Goal: Task Accomplishment & Management: Complete application form

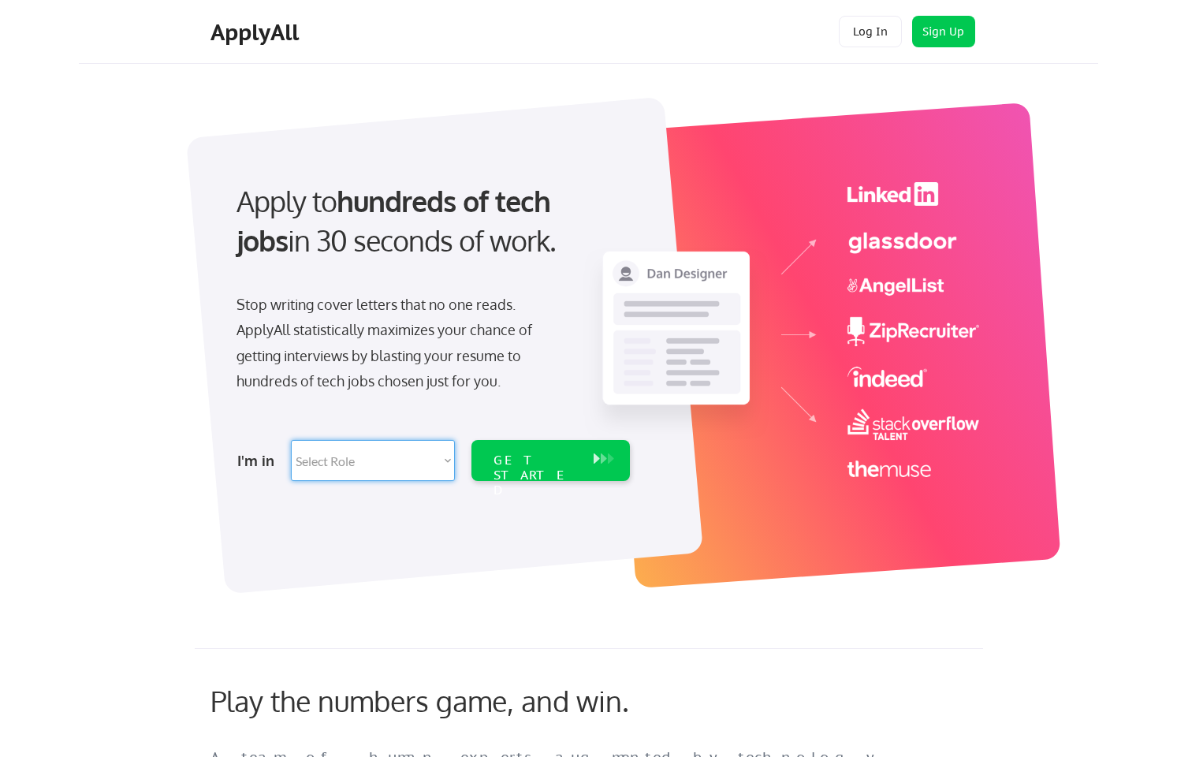
click at [374, 461] on select "Select Role Software Engineering Product Management Customer Success Sales UI/U…" at bounding box center [373, 460] width 164 height 41
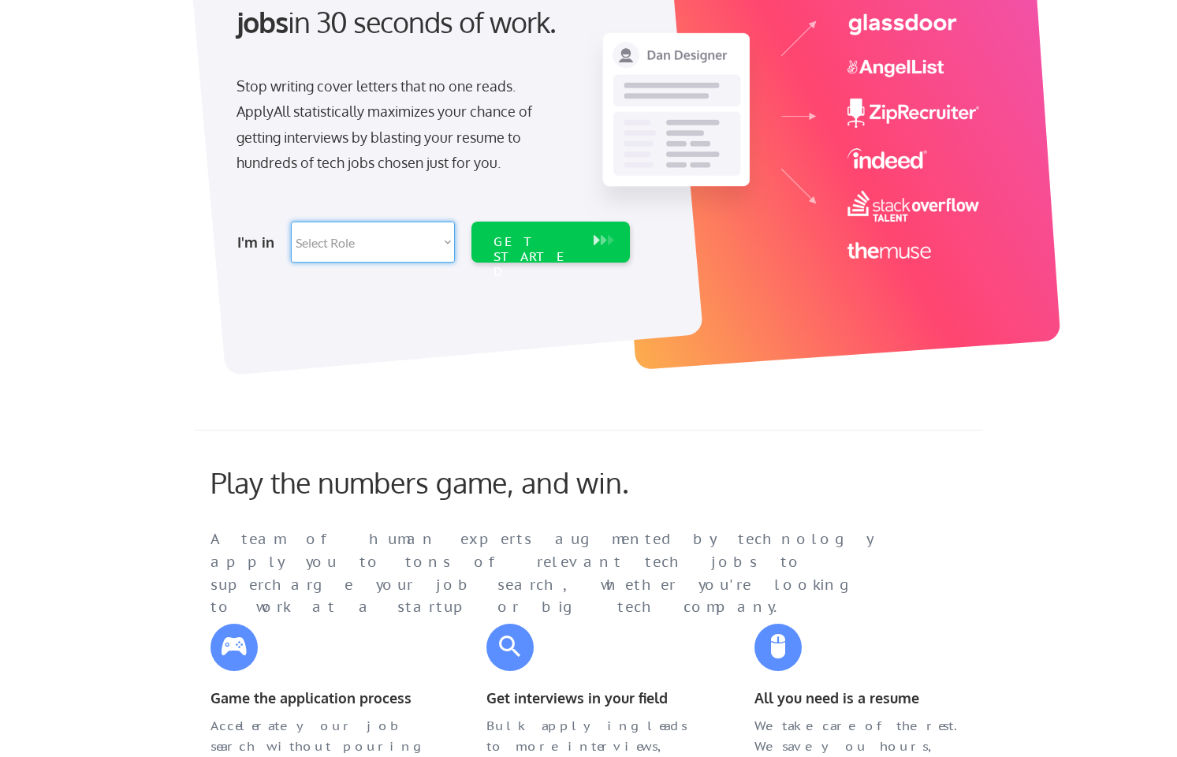
scroll to position [236, 0]
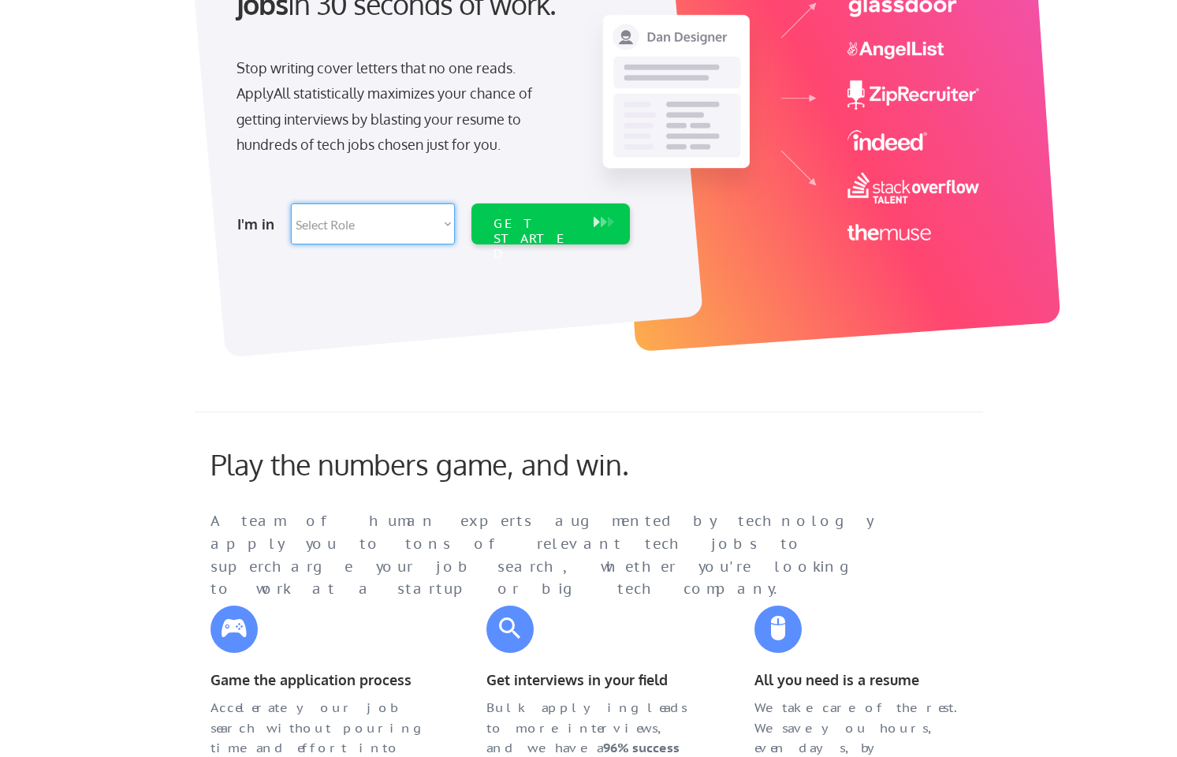
click at [452, 231] on select "Select Role Software Engineering Product Management Customer Success Sales UI/U…" at bounding box center [373, 223] width 164 height 41
select select ""sales0""
click at [291, 203] on select "Select Role Software Engineering Product Management Customer Success Sales UI/U…" at bounding box center [373, 223] width 164 height 41
select select ""sales0""
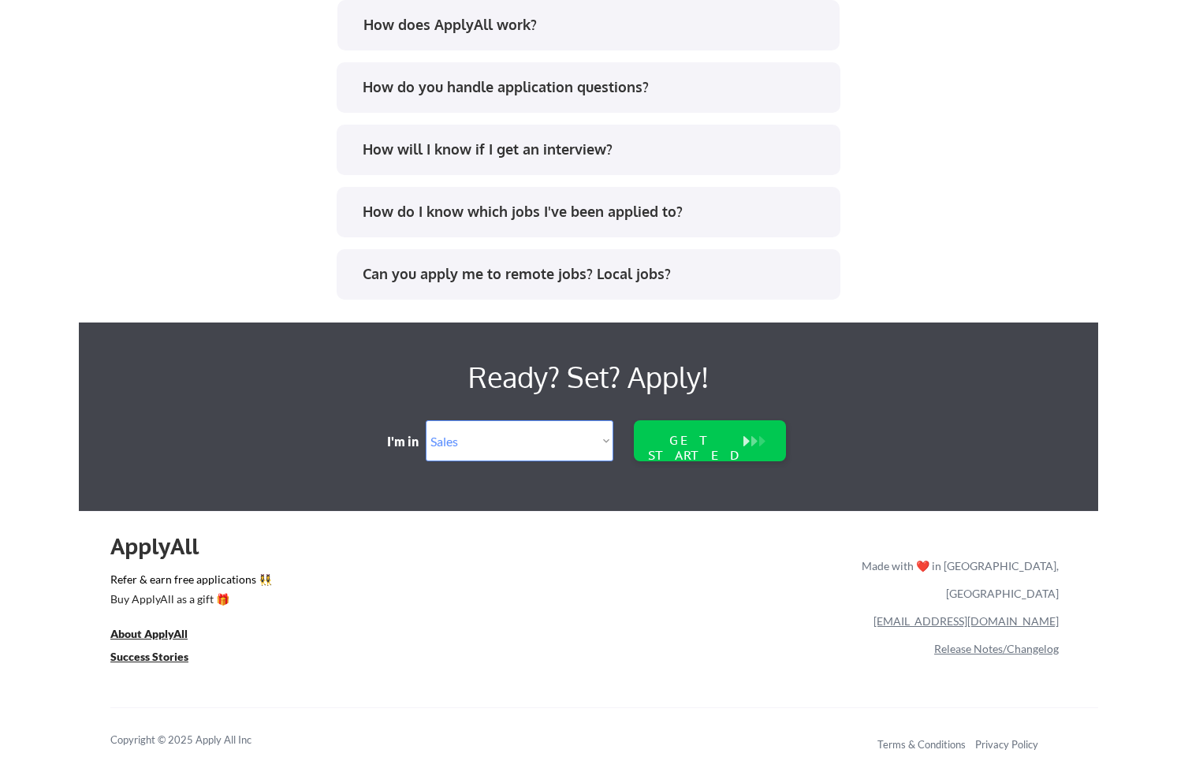
scroll to position [3184, 0]
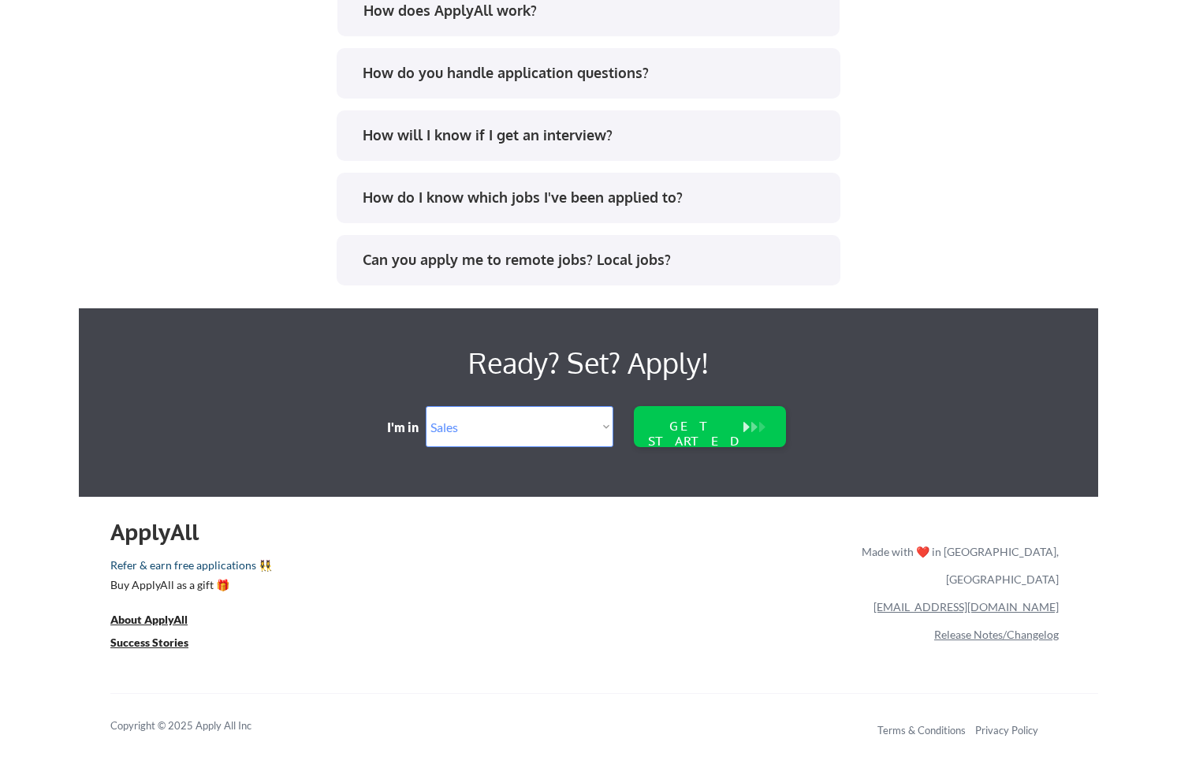
click at [247, 561] on link "Refer & earn free applications 👯‍♀️" at bounding box center [321, 568] width 422 height 17
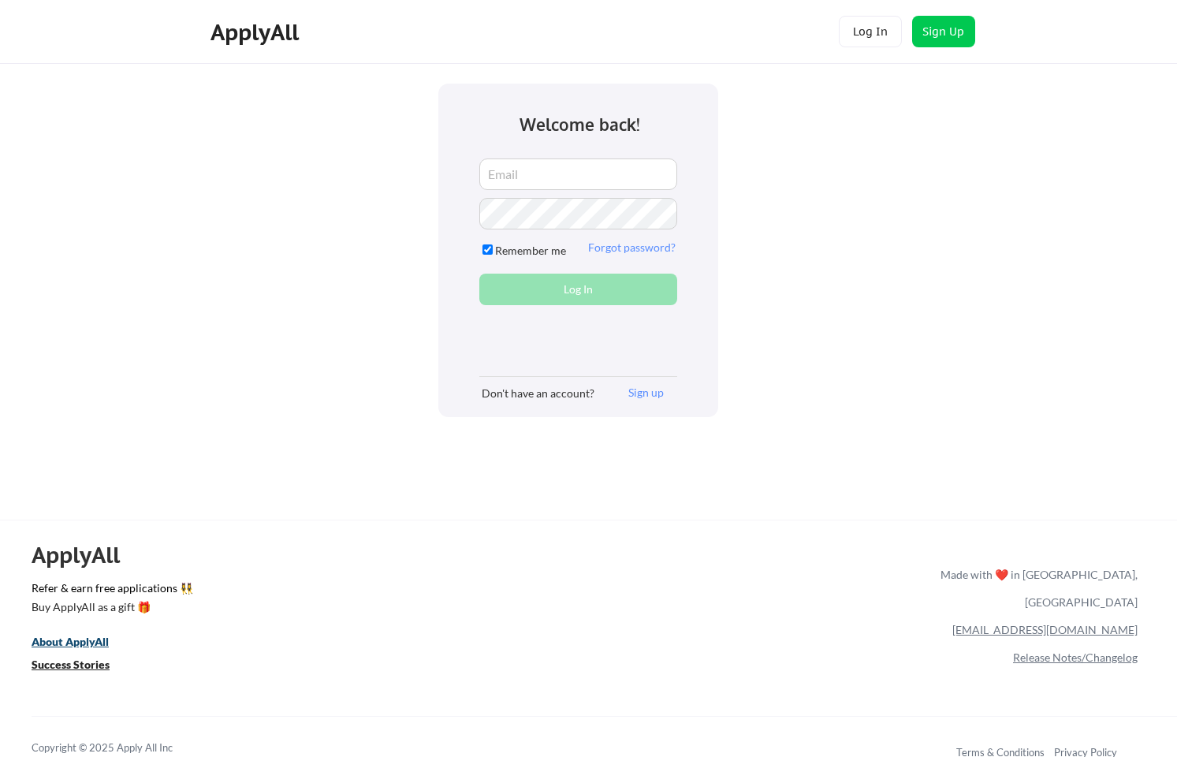
click at [95, 643] on u "About ApplyAll" at bounding box center [70, 641] width 77 height 13
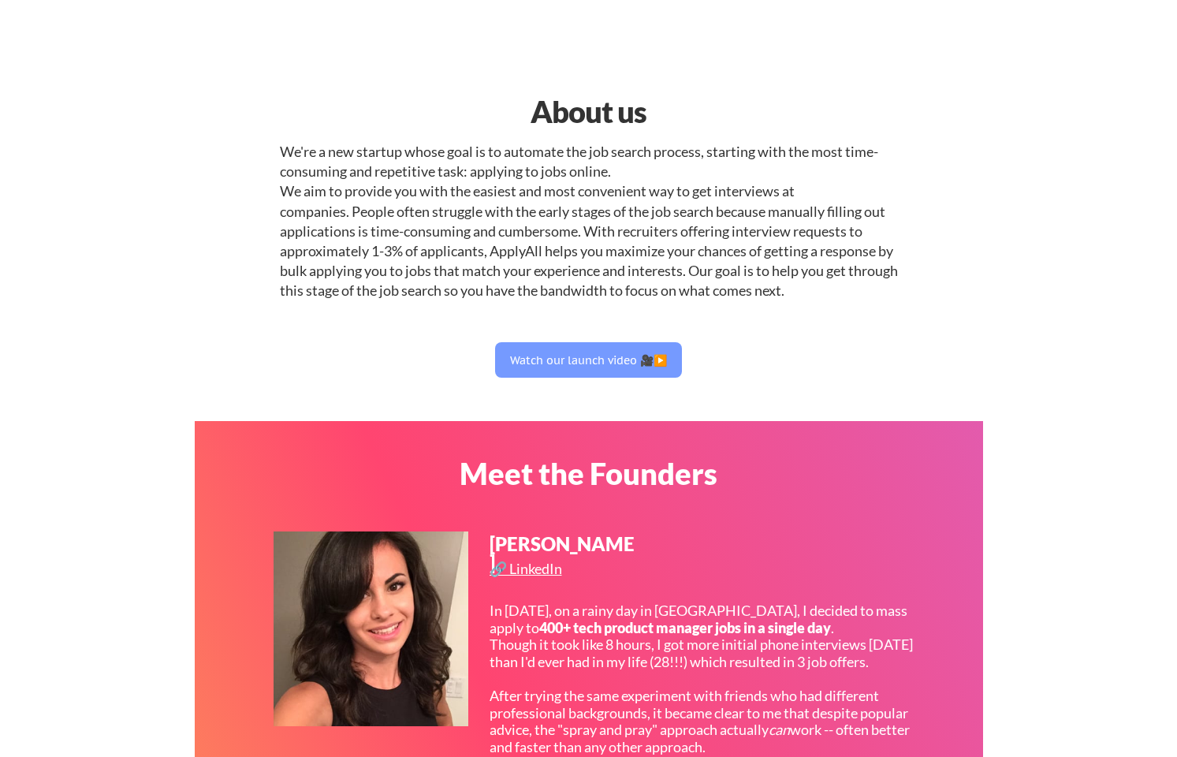
select select ""sales0""
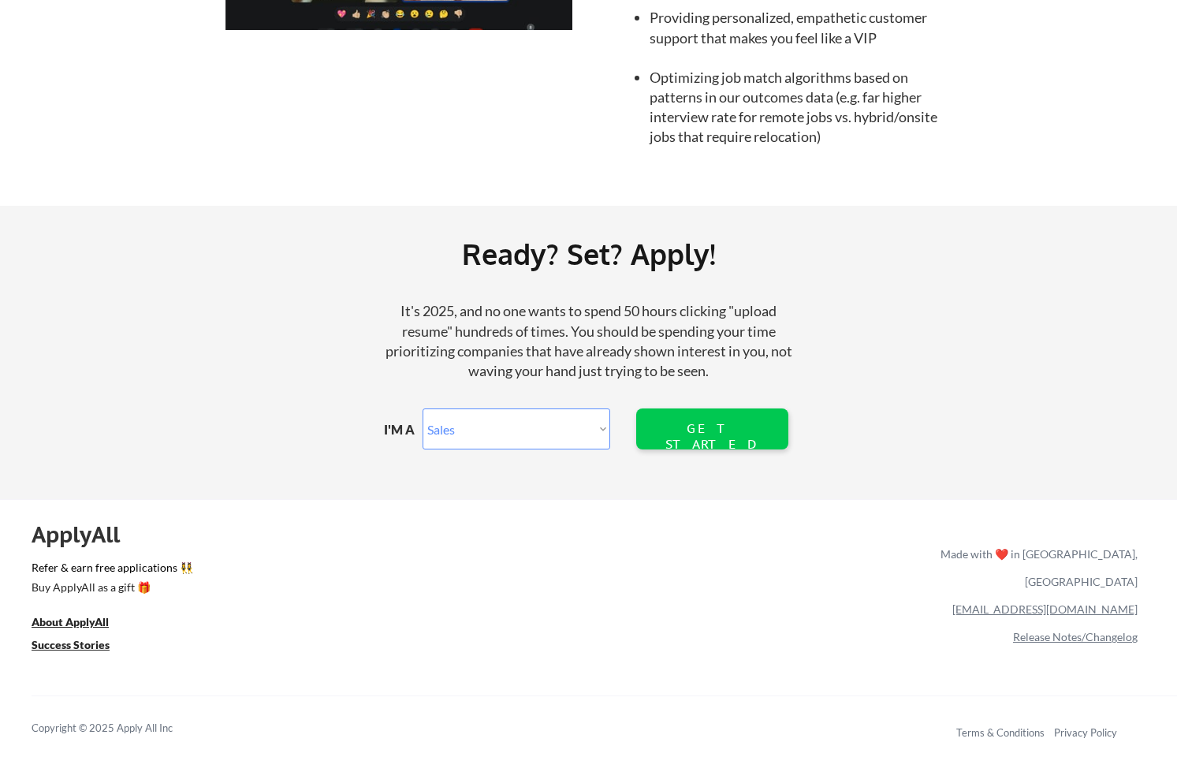
scroll to position [1696, 0]
click at [74, 564] on link "Refer & earn free applications 👯‍♀️" at bounding box center [321, 569] width 579 height 17
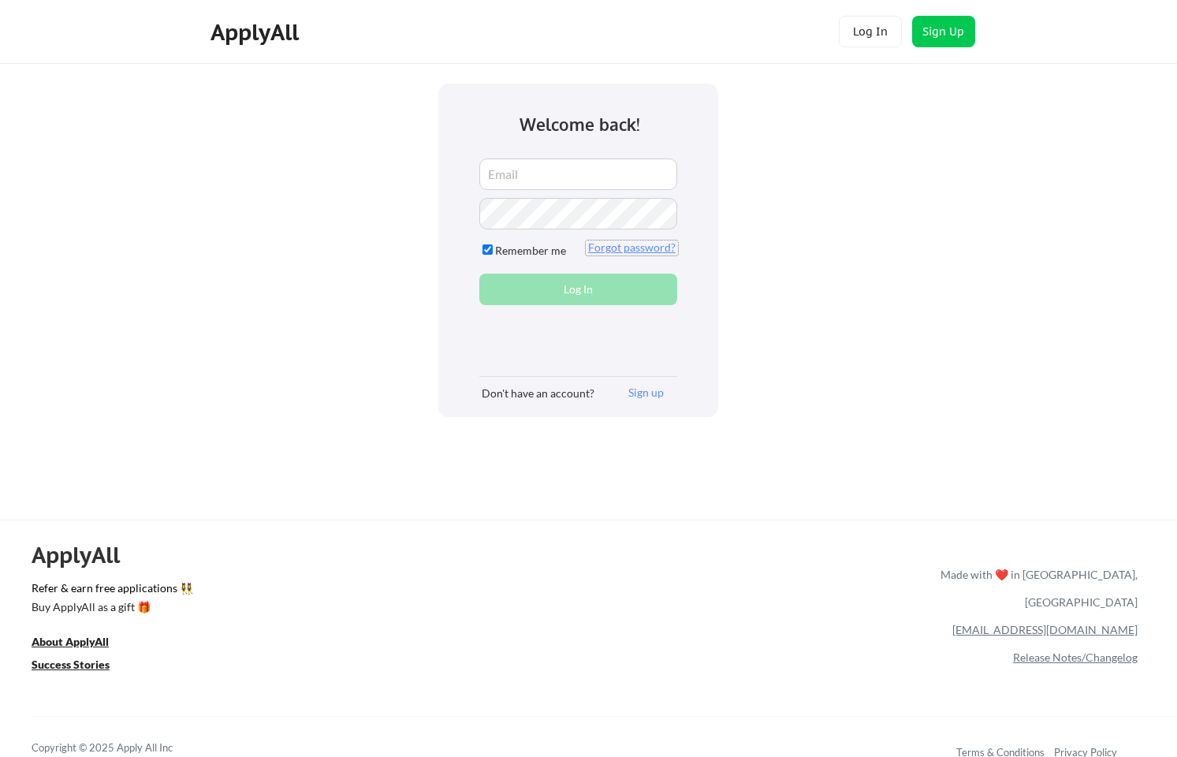
click at [619, 251] on button "Forgot password?" at bounding box center [632, 247] width 92 height 15
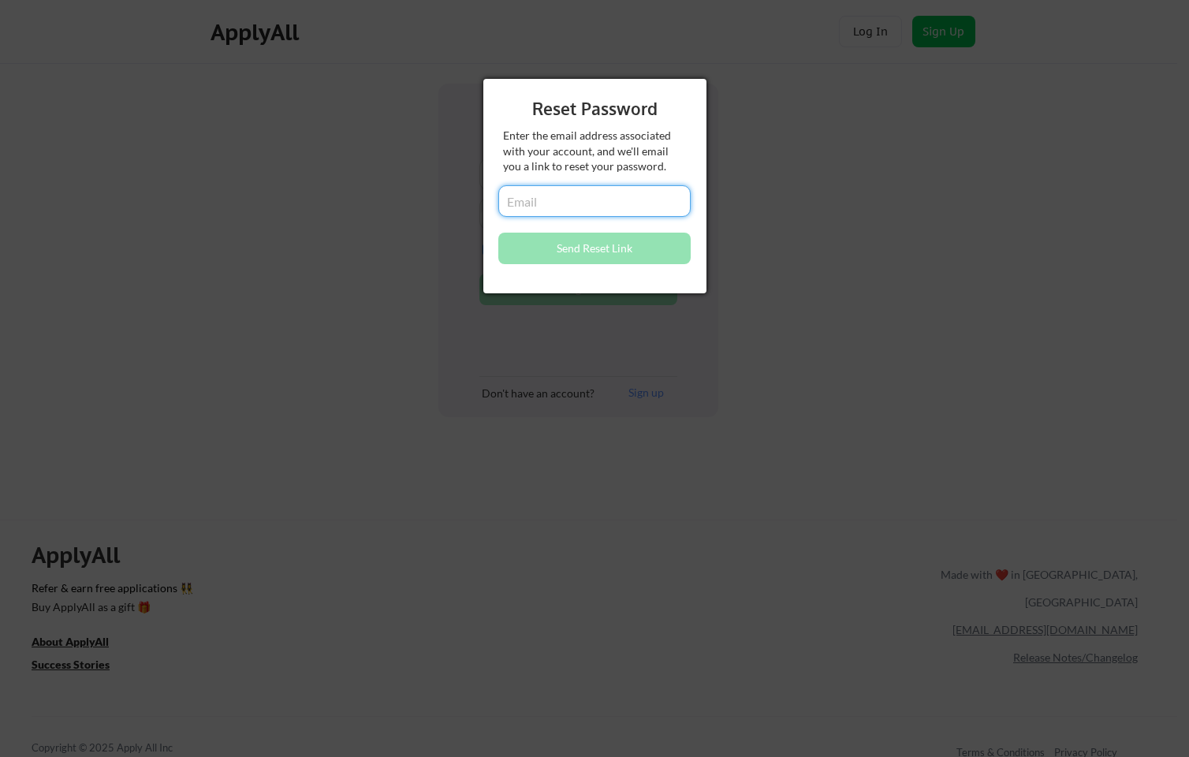
click at [562, 209] on input "email" at bounding box center [594, 201] width 192 height 32
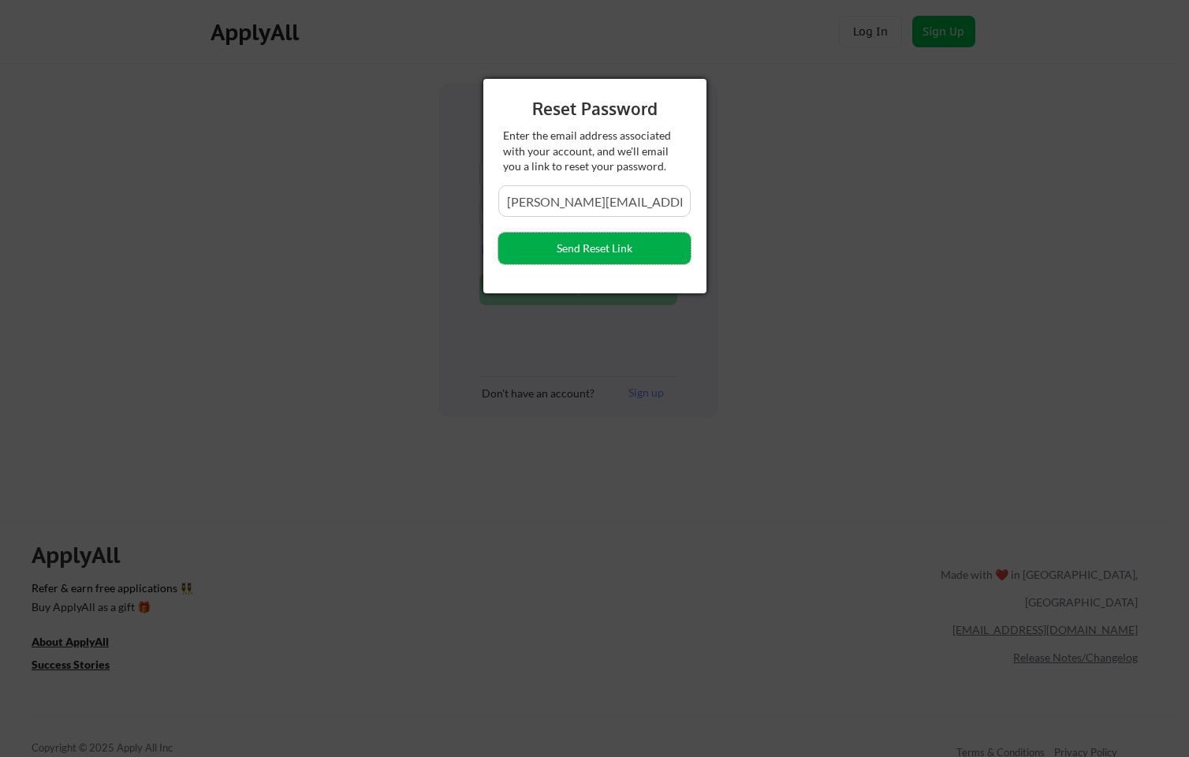
click at [628, 246] on button "Send Reset Link" at bounding box center [594, 249] width 192 height 32
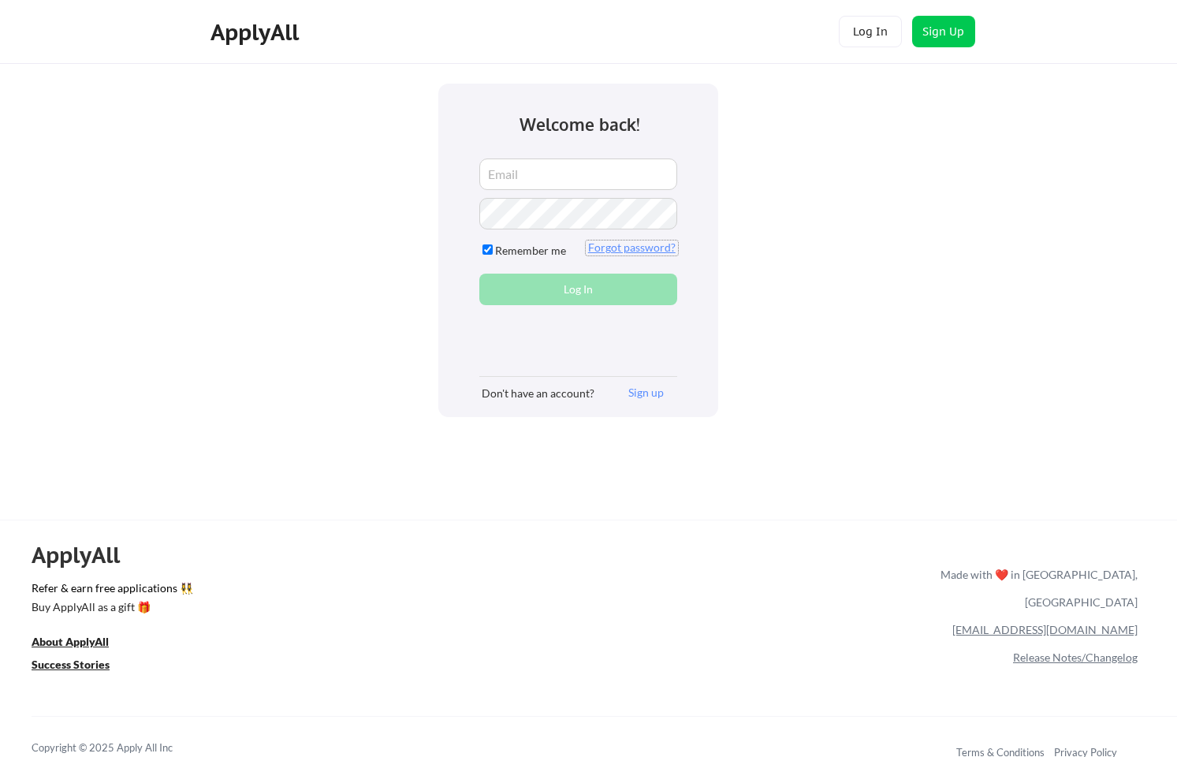
click at [613, 241] on button "Forgot password?" at bounding box center [632, 247] width 92 height 15
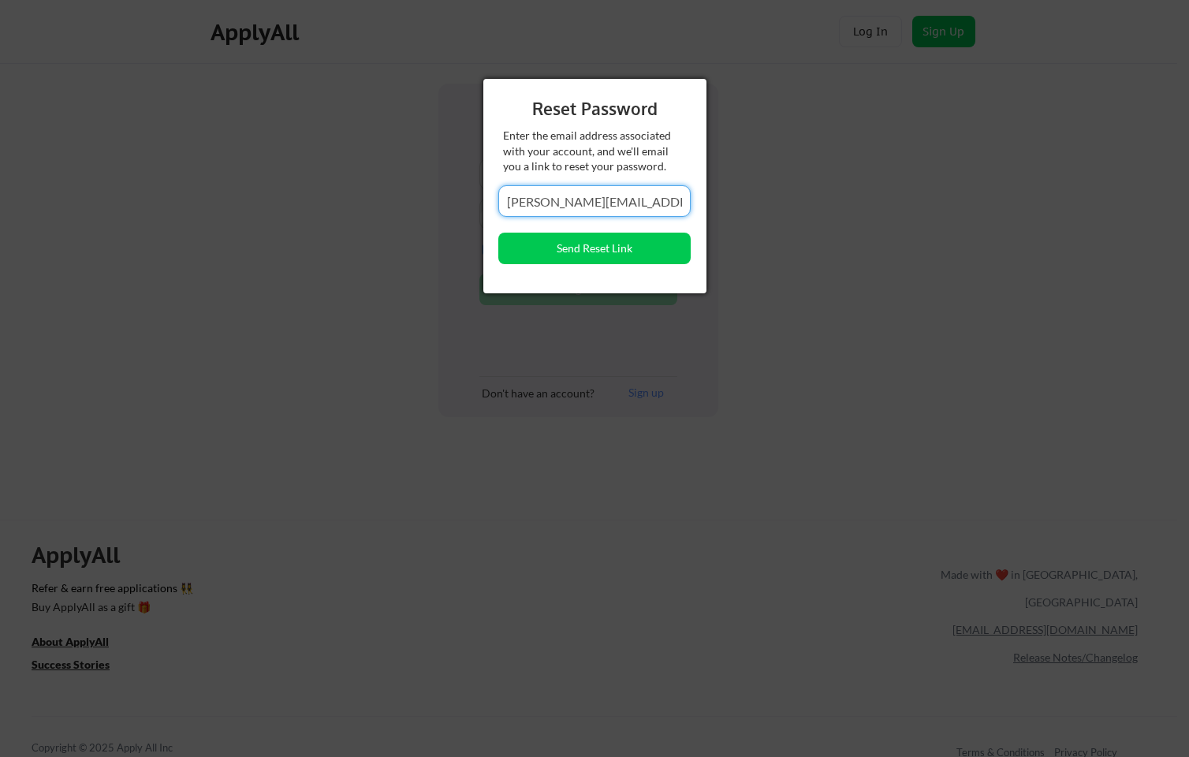
click at [556, 203] on input "lausell.ira@gmail.com" at bounding box center [594, 201] width 192 height 32
type input "ira.lausell@gmail.com"
click at [586, 252] on button "Send Reset Link" at bounding box center [594, 249] width 192 height 32
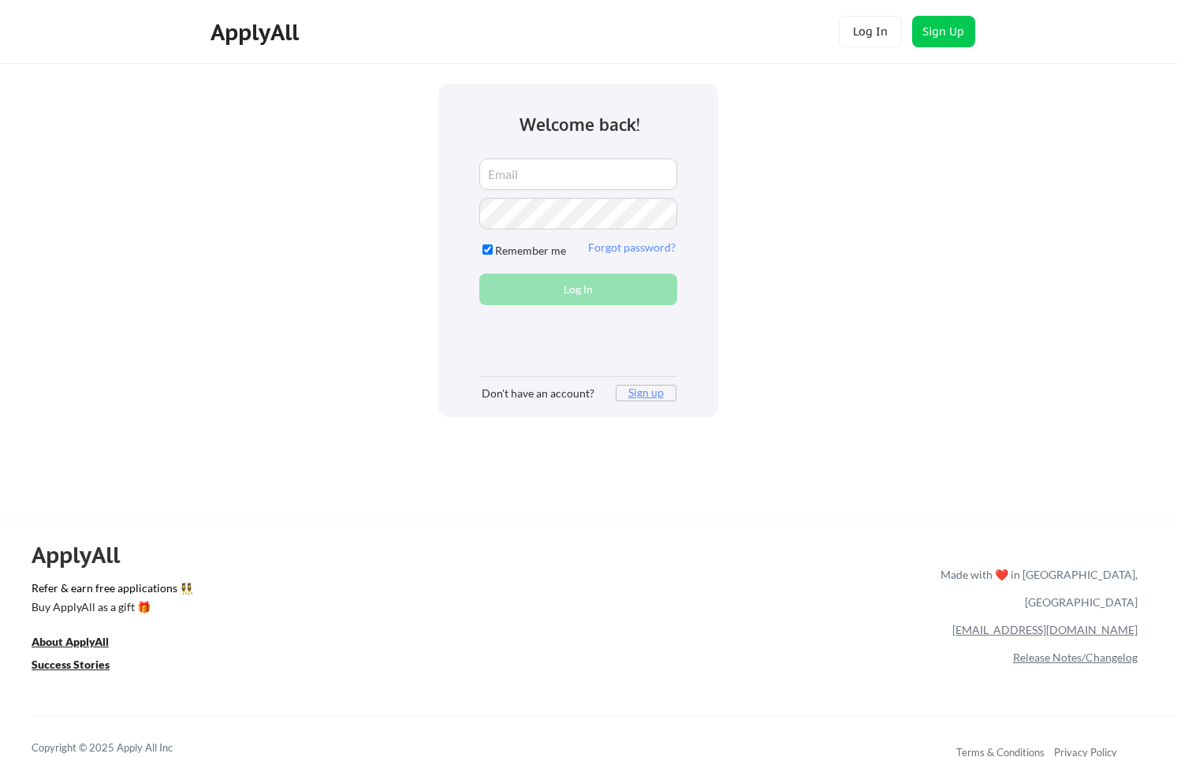
click at [631, 392] on button "Sign up" at bounding box center [645, 392] width 59 height 15
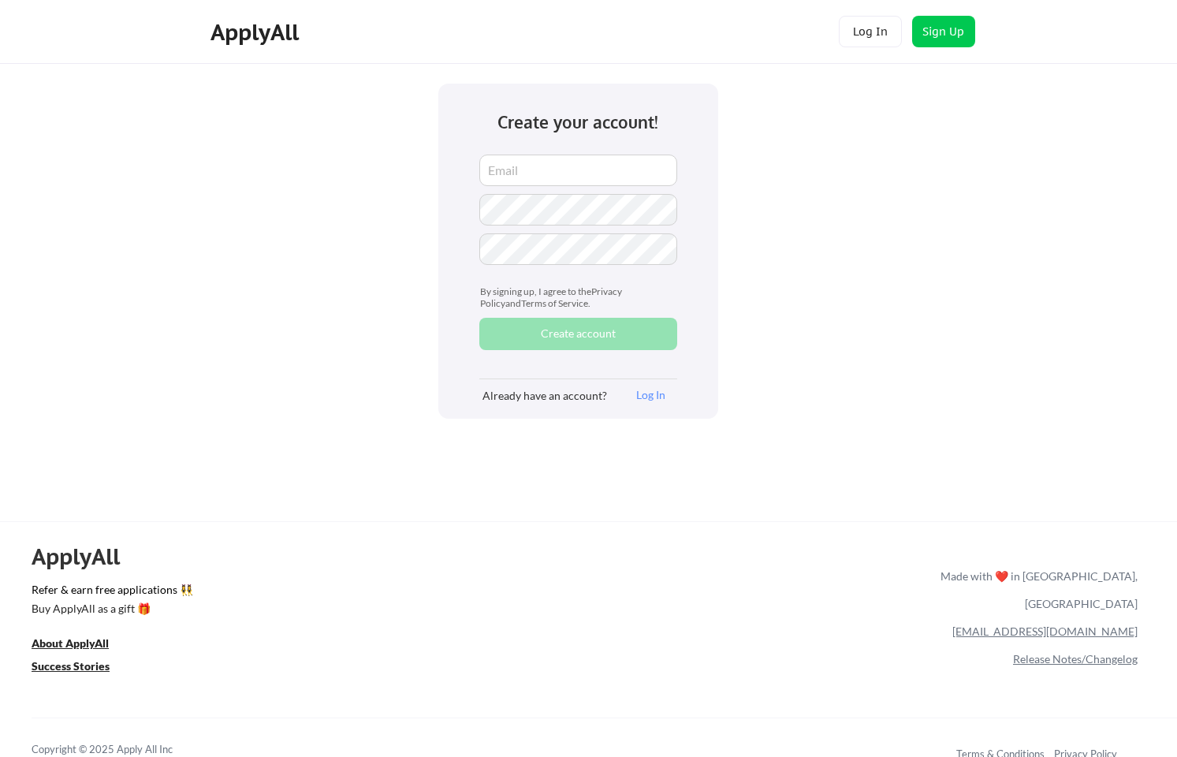
scroll to position [9, 0]
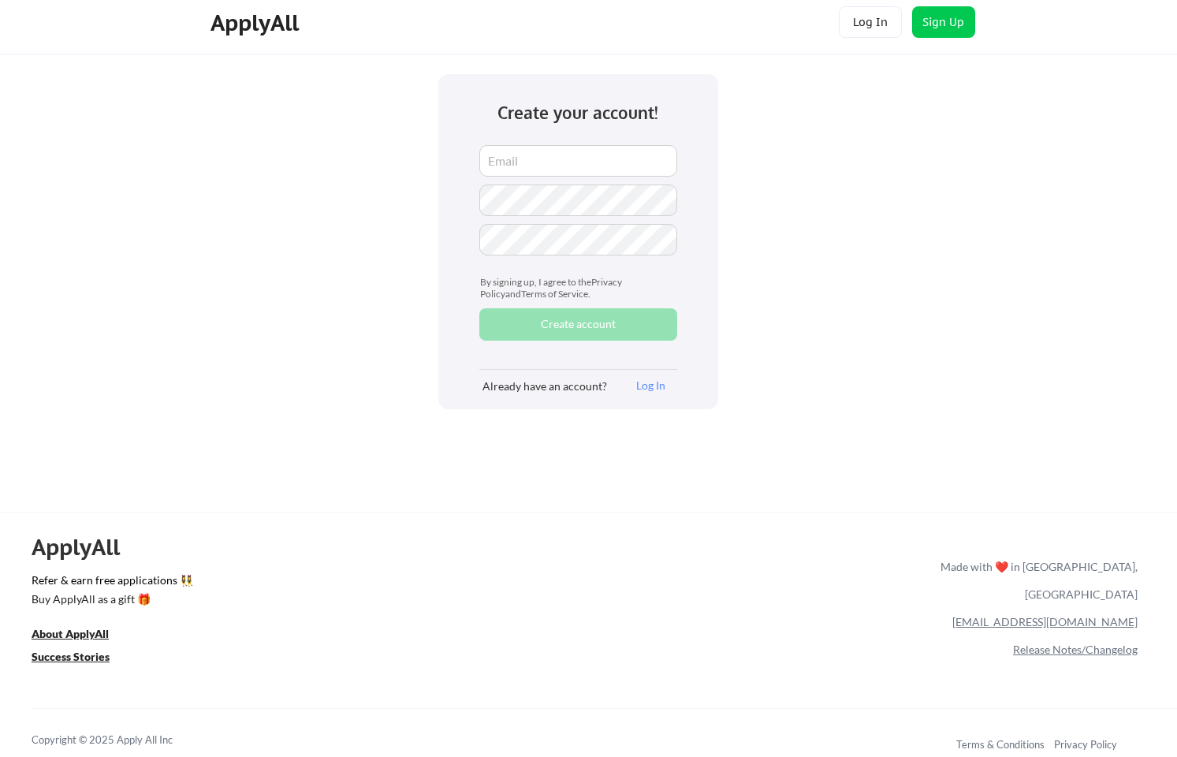
click at [560, 157] on input "email" at bounding box center [578, 161] width 198 height 32
type input "ira.lausell@gmail.com"
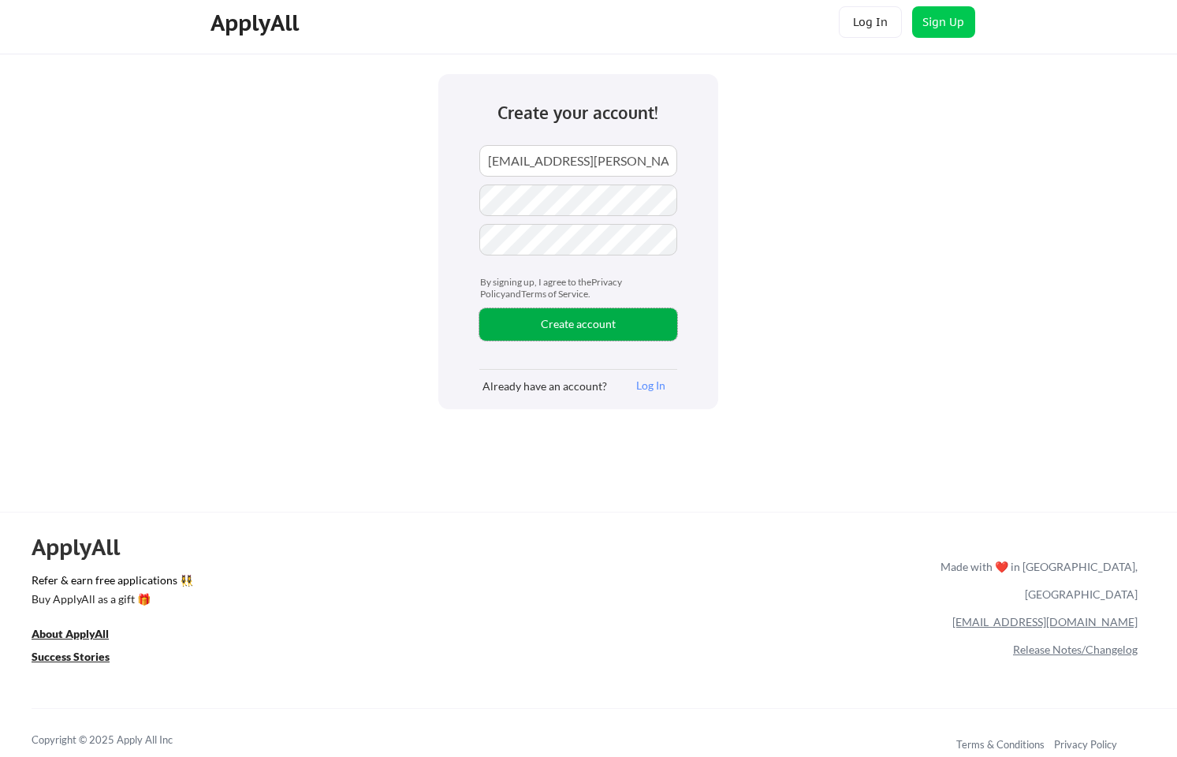
click at [550, 322] on button "Create account" at bounding box center [578, 324] width 198 height 32
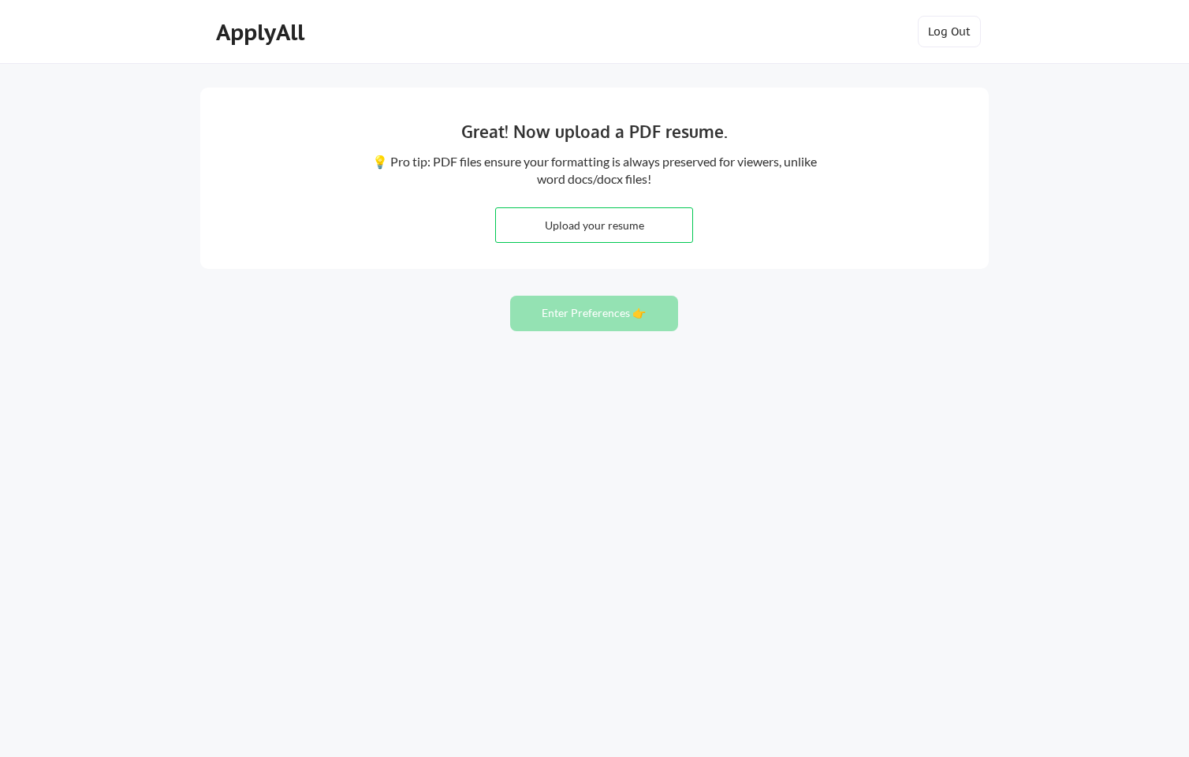
click at [577, 221] on input "file" at bounding box center [594, 225] width 196 height 34
click at [930, 42] on button "Log Out" at bounding box center [948, 32] width 63 height 32
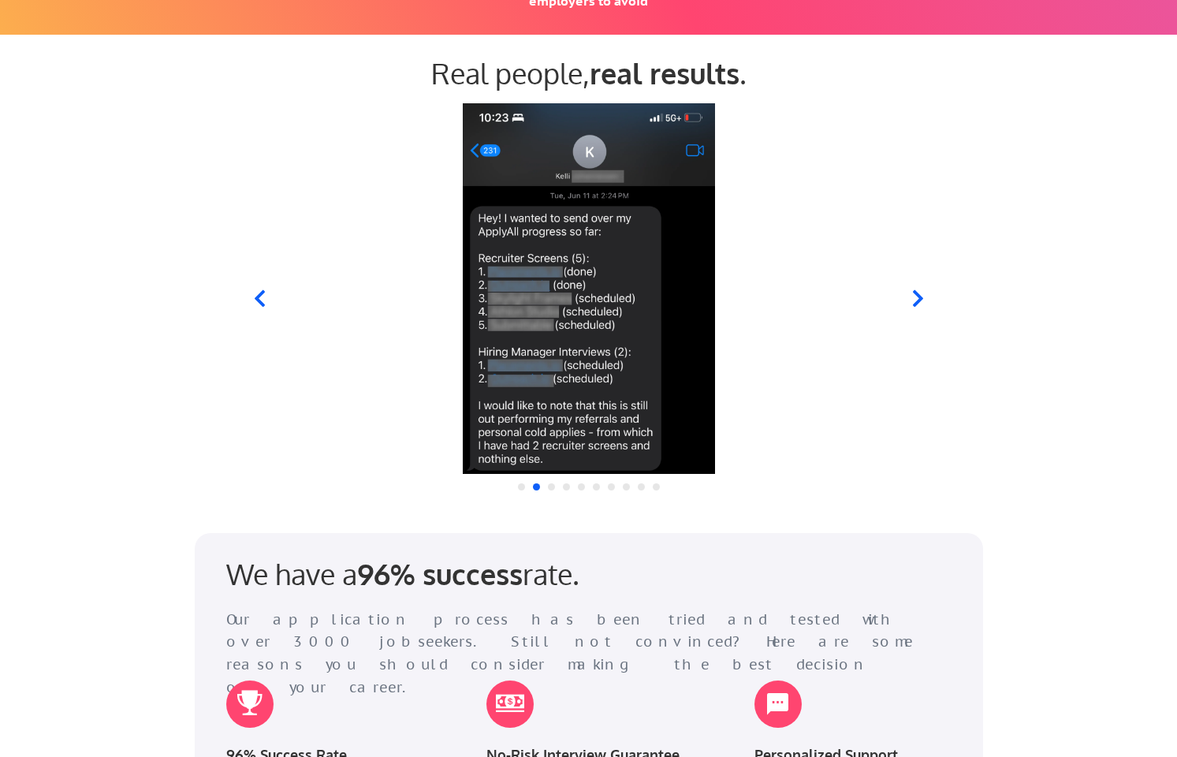
scroll to position [1576, 0]
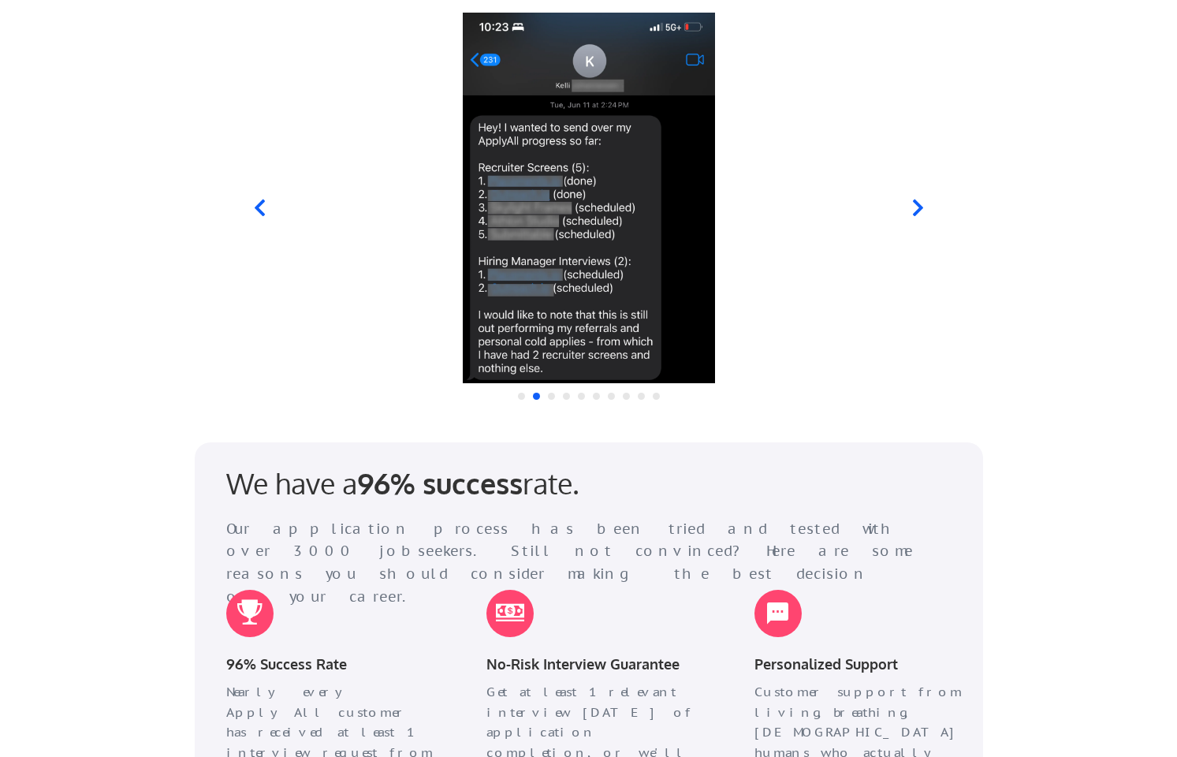
click at [914, 207] on icon at bounding box center [917, 208] width 20 height 20
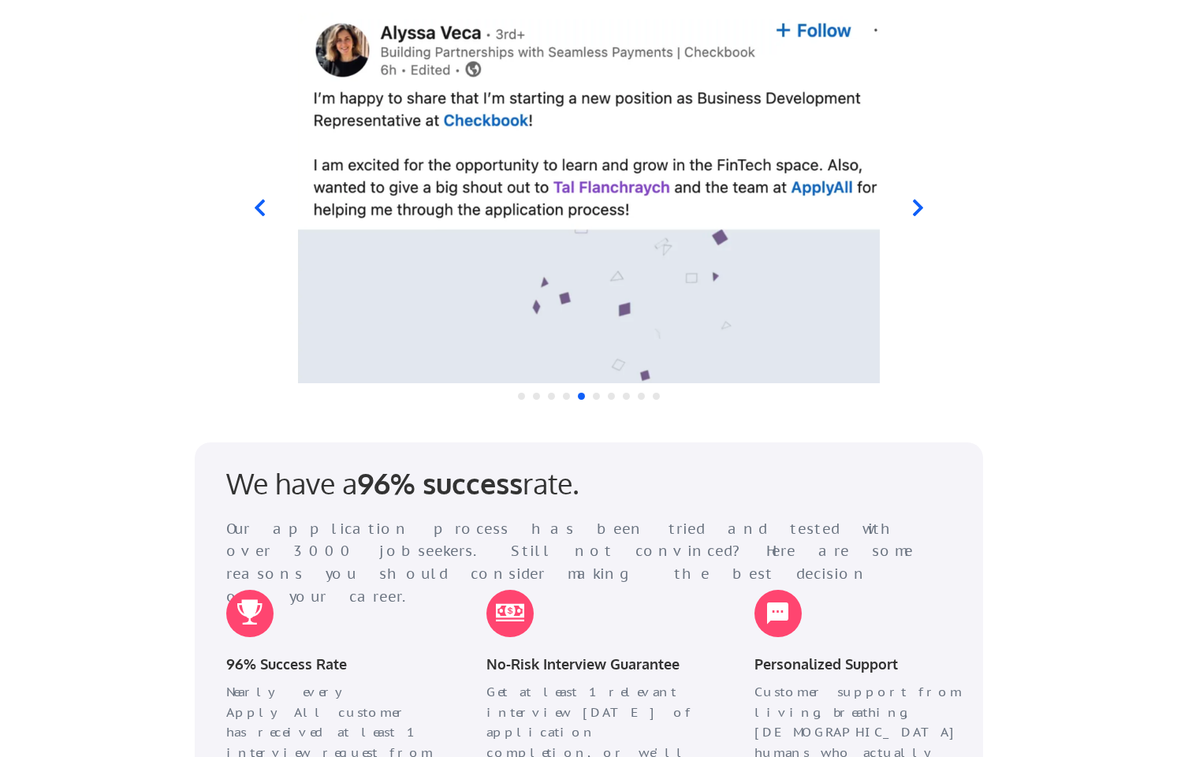
click at [919, 199] on icon at bounding box center [917, 208] width 20 height 20
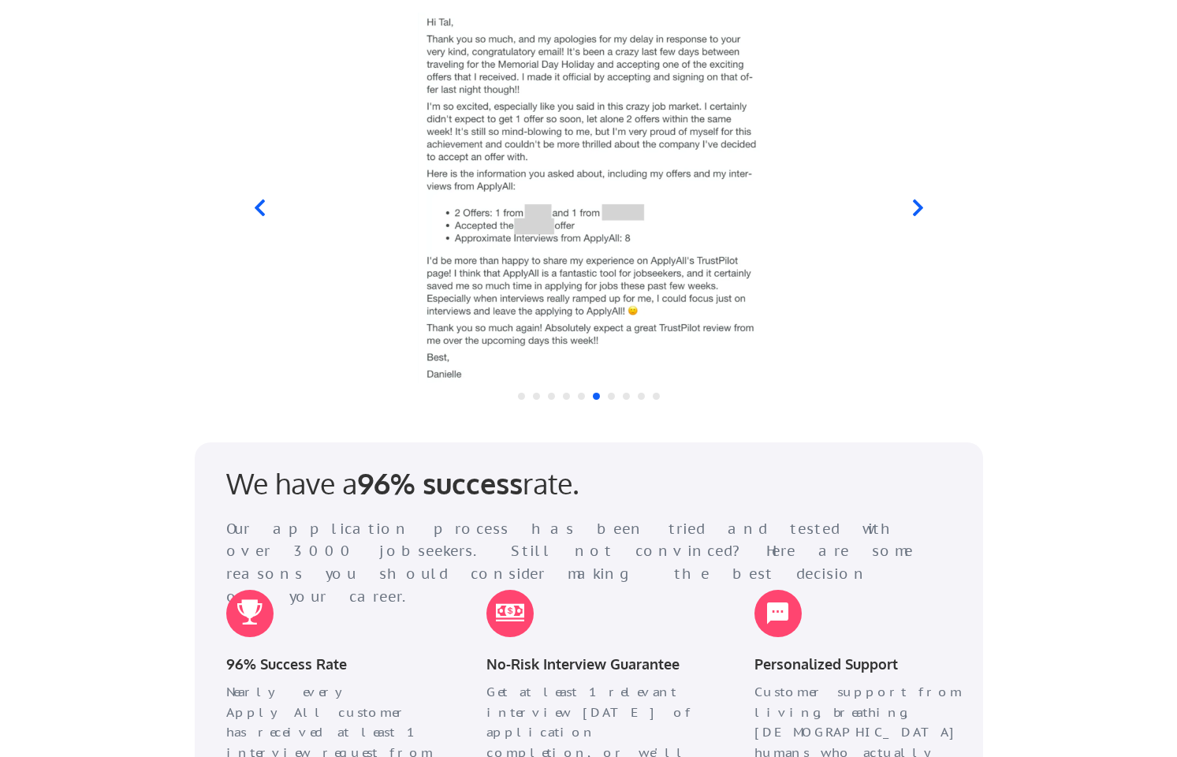
click at [919, 199] on icon at bounding box center [917, 208] width 20 height 20
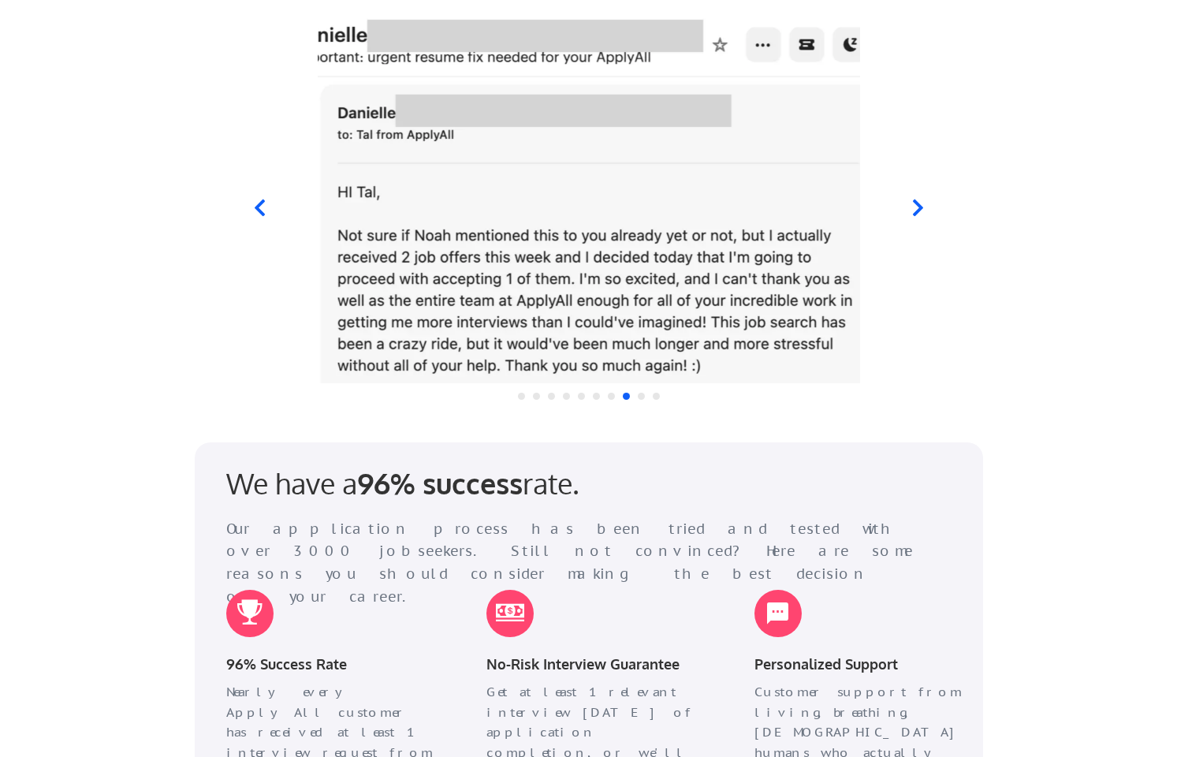
click at [919, 199] on icon at bounding box center [917, 208] width 20 height 20
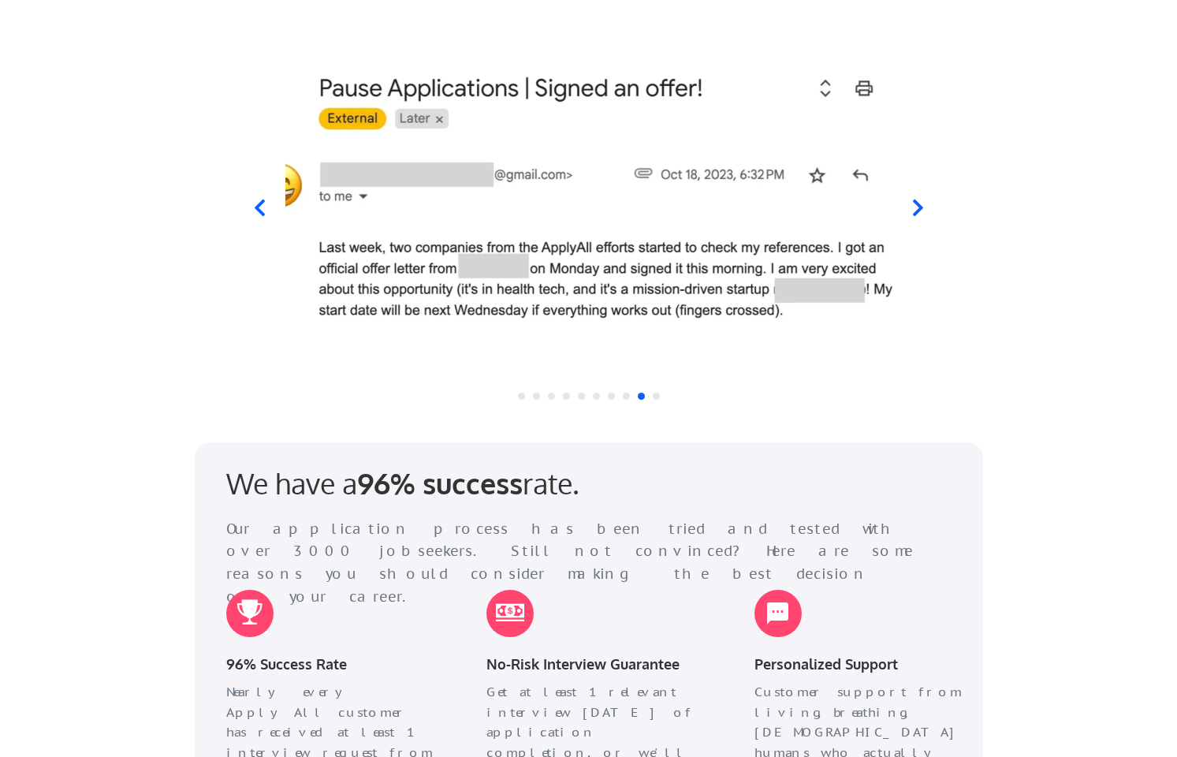
click at [919, 199] on icon at bounding box center [917, 208] width 20 height 20
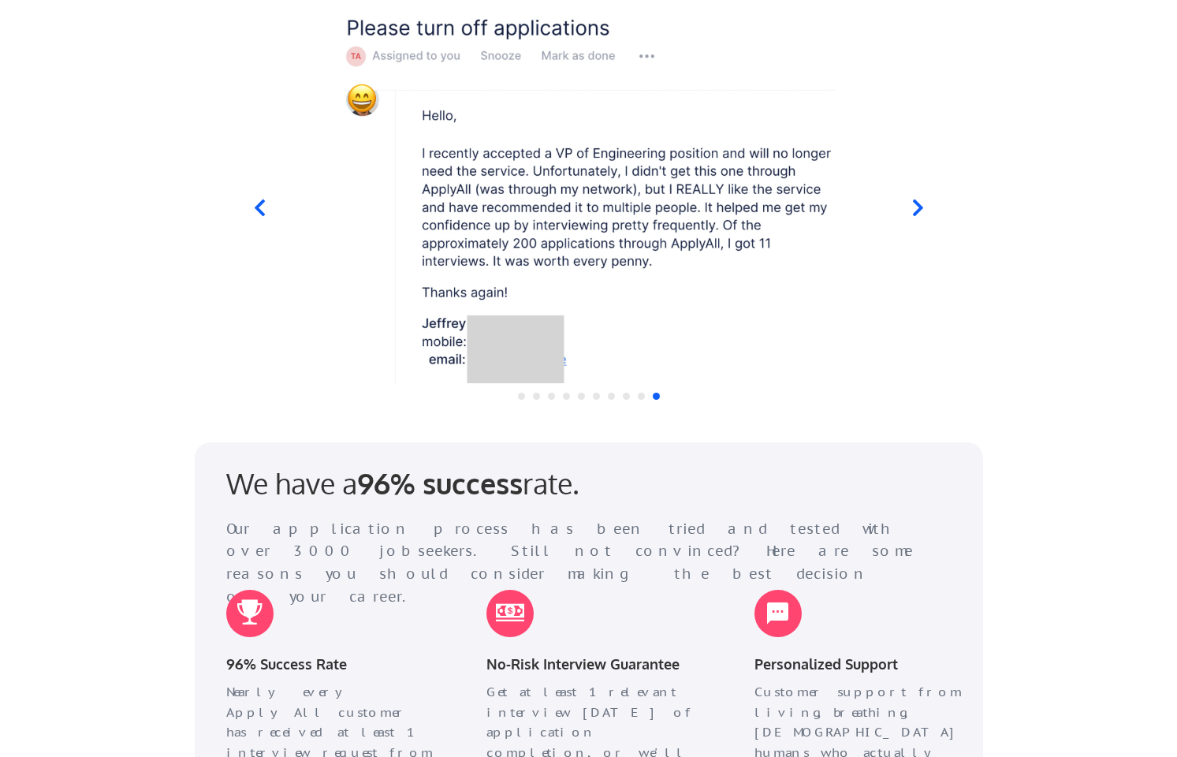
click at [919, 199] on icon at bounding box center [917, 208] width 20 height 20
